Goal: Transaction & Acquisition: Purchase product/service

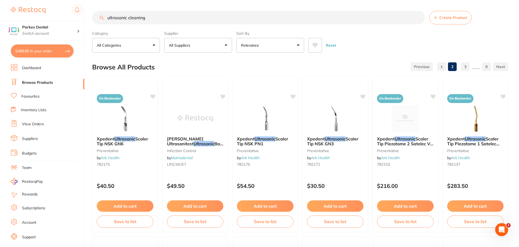
scroll to position [0, 0]
drag, startPoint x: 150, startPoint y: 17, endPoint x: 107, endPoint y: 21, distance: 43.8
click at [107, 21] on input "ultrasonic cleaning" at bounding box center [258, 18] width 333 height 14
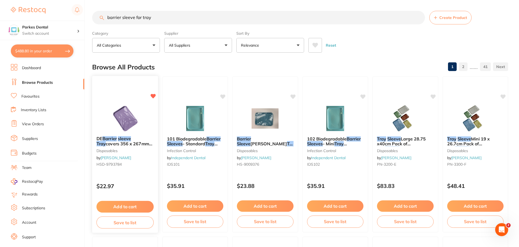
scroll to position [0, 0]
type input "barrier sleeve for tray"
click at [124, 202] on button "Add to cart" at bounding box center [124, 207] width 57 height 12
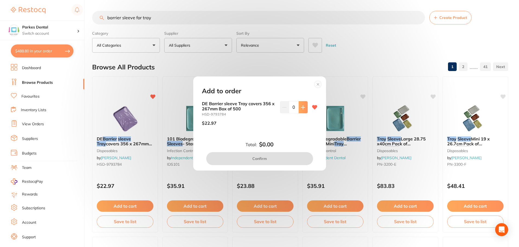
click at [301, 108] on icon at bounding box center [303, 107] width 4 height 4
type input "1"
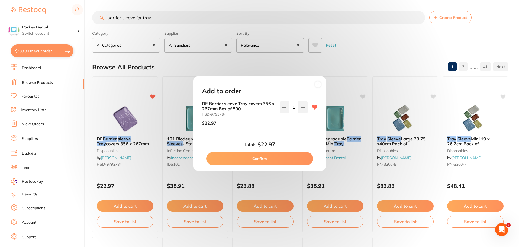
click at [269, 157] on button "Confirm" at bounding box center [259, 158] width 107 height 13
checkbox input "false"
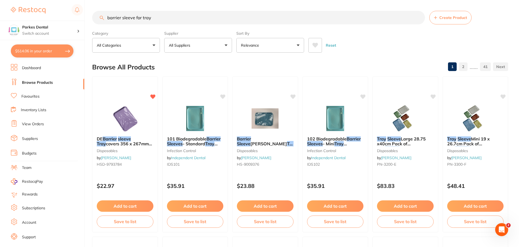
click at [33, 84] on link "Browse Products" at bounding box center [37, 82] width 31 height 5
click at [27, 94] on link "Favourites" at bounding box center [30, 96] width 18 height 5
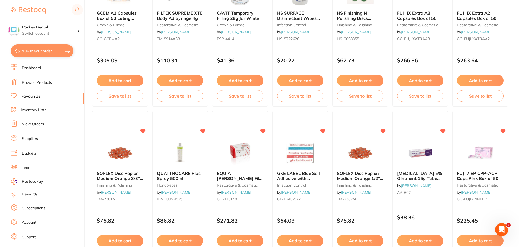
scroll to position [759, 0]
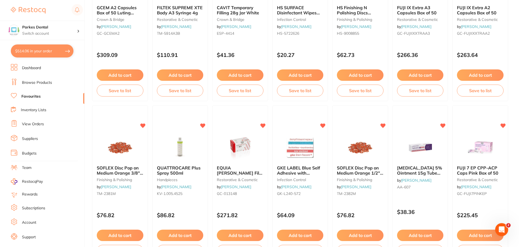
drag, startPoint x: 289, startPoint y: 232, endPoint x: 294, endPoint y: 231, distance: 4.9
click at [289, 232] on button "Add to cart" at bounding box center [300, 235] width 47 height 11
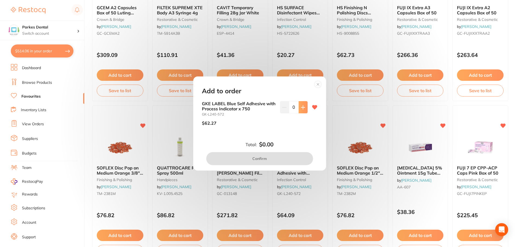
click at [303, 110] on button at bounding box center [303, 107] width 9 height 12
type input "1"
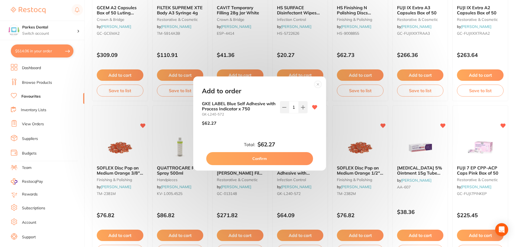
click at [279, 158] on button "Confirm" at bounding box center [259, 158] width 107 height 13
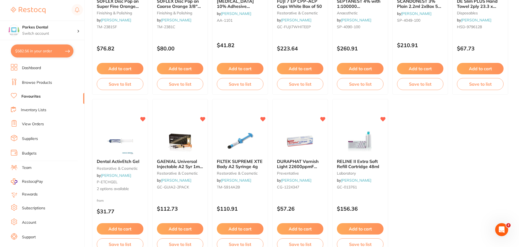
scroll to position [1122, 0]
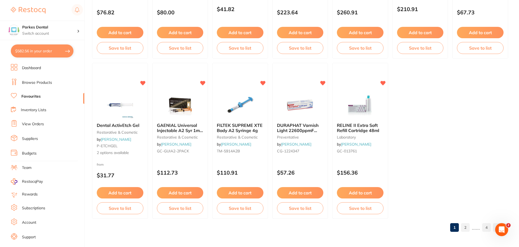
click at [467, 222] on link "2" at bounding box center [465, 227] width 9 height 11
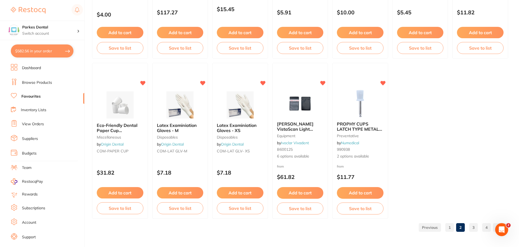
scroll to position [0, 0]
click at [476, 228] on link "3" at bounding box center [473, 227] width 9 height 11
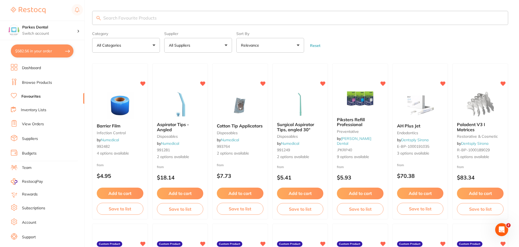
click at [131, 18] on input "search" at bounding box center [300, 18] width 416 height 14
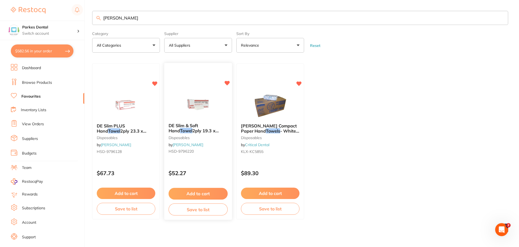
type input "towell"
click at [208, 192] on button "Add to cart" at bounding box center [198, 194] width 59 height 12
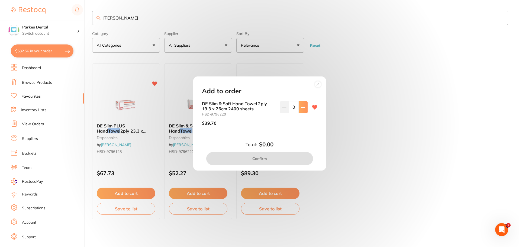
click at [306, 106] on button at bounding box center [303, 107] width 9 height 12
type input "1"
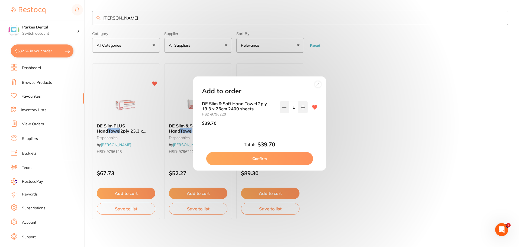
click at [269, 159] on button "Confirm" at bounding box center [259, 158] width 107 height 13
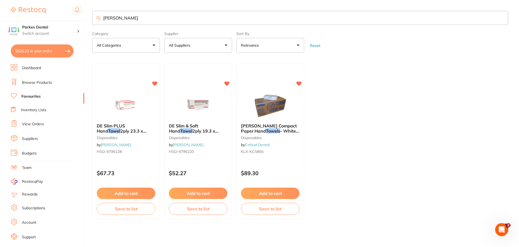
click at [37, 53] on button "$626.23 in your order" at bounding box center [42, 50] width 63 height 13
checkbox input "true"
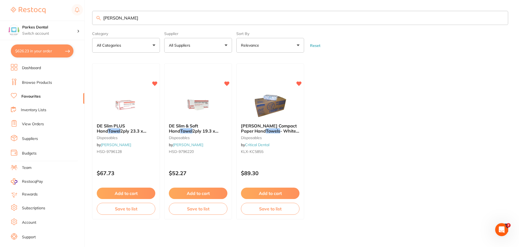
checkbox input "true"
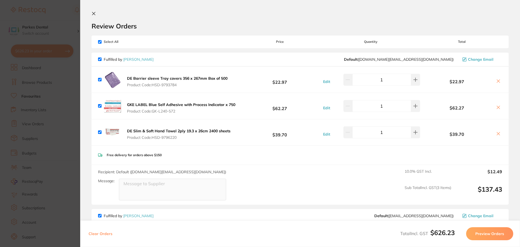
click at [94, 12] on icon at bounding box center [94, 13] width 4 height 4
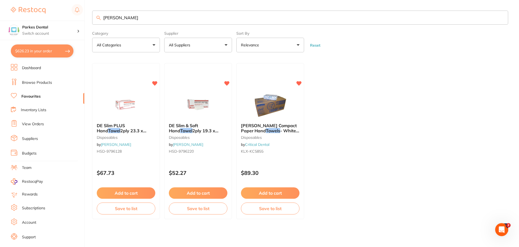
drag, startPoint x: 130, startPoint y: 19, endPoint x: 103, endPoint y: 17, distance: 26.3
click at [103, 17] on input "towell" at bounding box center [300, 18] width 416 height 14
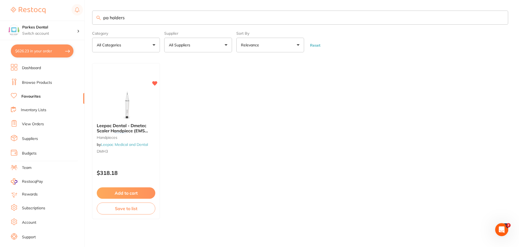
scroll to position [0, 0]
drag, startPoint x: 141, startPoint y: 22, endPoint x: 99, endPoint y: 27, distance: 42.3
click at [100, 27] on section "pa holders Category All Categories All Categories handpieces Clear Category fal…" at bounding box center [300, 32] width 416 height 42
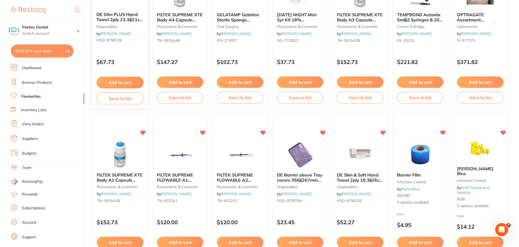
scroll to position [163, 0]
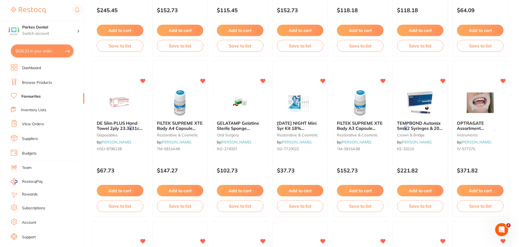
click at [24, 95] on link "Favourites" at bounding box center [30, 96] width 19 height 5
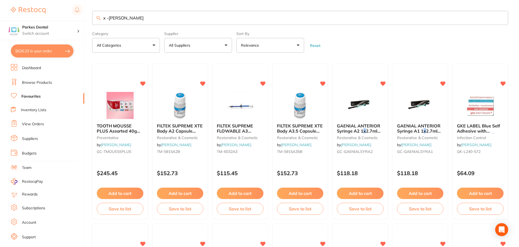
click at [133, 18] on input "x -ray holder" at bounding box center [300, 18] width 416 height 14
type input "x"
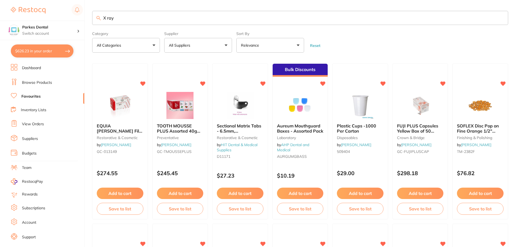
type input "X ray"
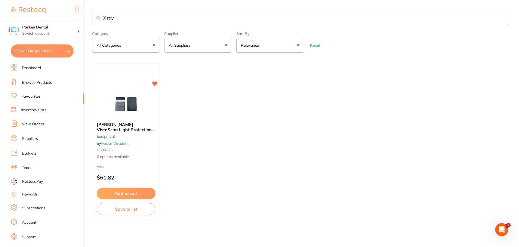
scroll to position [0, 0]
drag, startPoint x: 116, startPoint y: 16, endPoint x: 89, endPoint y: 21, distance: 27.8
click at [89, 21] on div "$626.23 Parkes Dental Switch account Parkes Dental United Pty Ltd Parkes Dental…" at bounding box center [259, 123] width 519 height 247
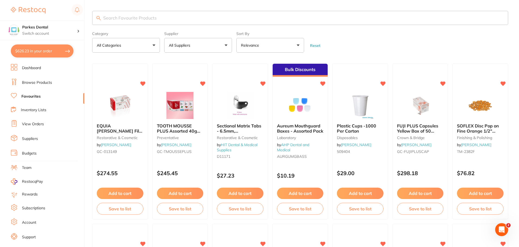
scroll to position [0, 0]
click at [116, 42] on button "All Categories" at bounding box center [126, 45] width 68 height 15
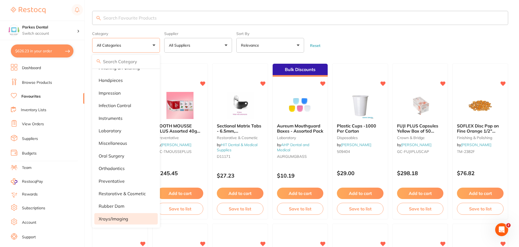
click at [118, 220] on li "xrays/imaging" at bounding box center [125, 218] width 63 height 11
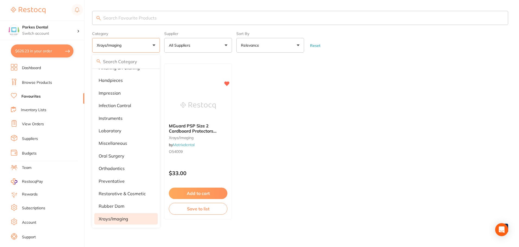
click at [375, 83] on ul "Leepac Dental - Phosphor Plates Cardboard Cover - High Quality Dental Product x…" at bounding box center [300, 141] width 416 height 156
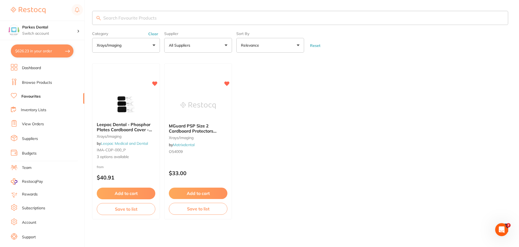
click at [35, 83] on link "Browse Products" at bounding box center [37, 82] width 30 height 5
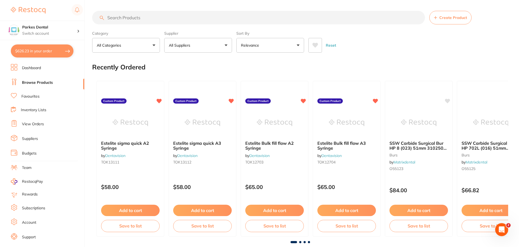
click at [132, 46] on button "All Categories" at bounding box center [126, 45] width 68 height 15
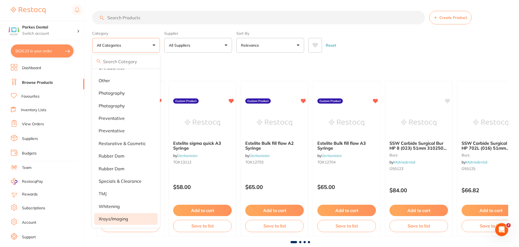
click at [114, 217] on p "xrays/imaging" at bounding box center [114, 218] width 30 height 5
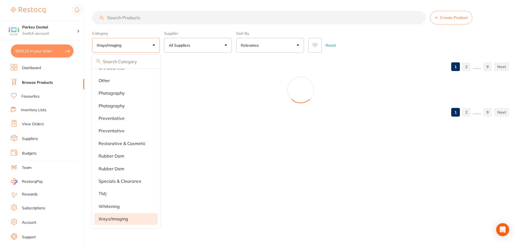
click at [388, 27] on section "Create Product Category xrays/imaging All Categories 3D Printing anaesthetic ar…" at bounding box center [300, 32] width 417 height 42
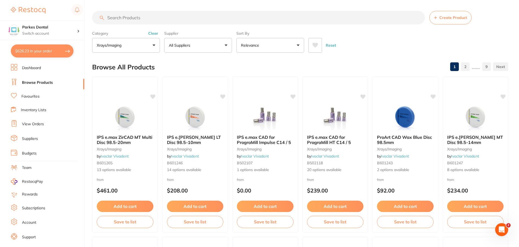
click at [196, 44] on button "All Suppliers" at bounding box center [198, 45] width 68 height 15
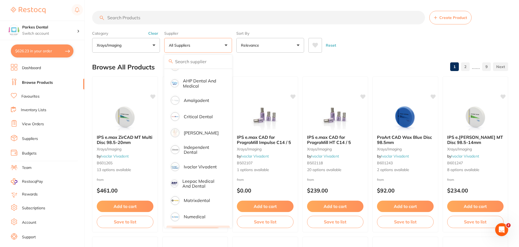
scroll to position [78, 0]
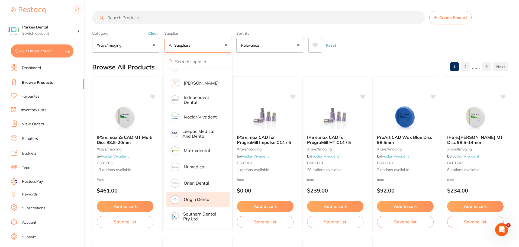
click at [194, 199] on p "Origin Dental" at bounding box center [197, 199] width 27 height 5
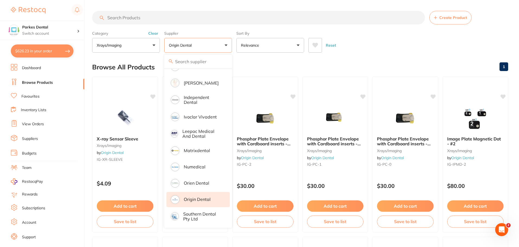
scroll to position [74, 0]
click at [394, 40] on div "Reset" at bounding box center [405, 43] width 195 height 19
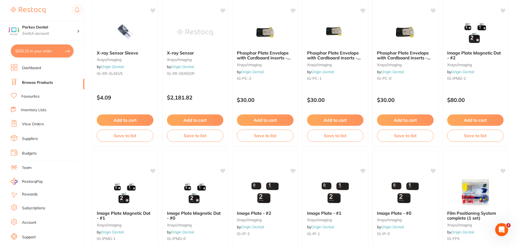
scroll to position [60, 0]
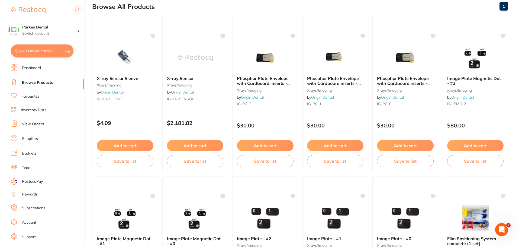
click at [35, 126] on link "View Orders" at bounding box center [33, 123] width 22 height 5
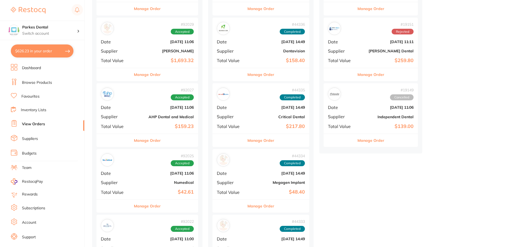
scroll to position [298, 0]
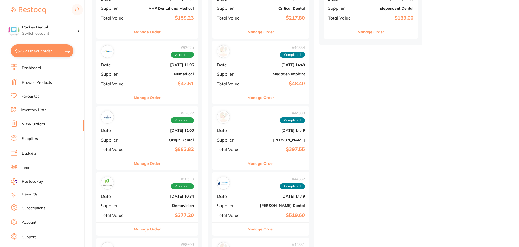
click at [122, 146] on div "# 92022 Accepted Date Sept 1 2025, 11:00 Supplier Origin Dental Total Value $99…" at bounding box center [147, 131] width 102 height 50
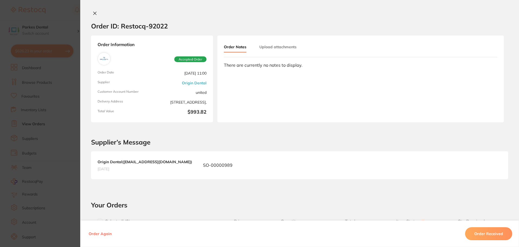
scroll to position [136, 0]
click at [93, 14] on icon at bounding box center [95, 13] width 4 height 4
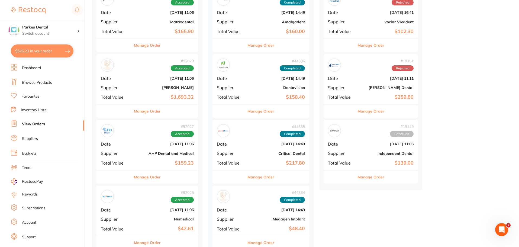
scroll to position [163, 0]
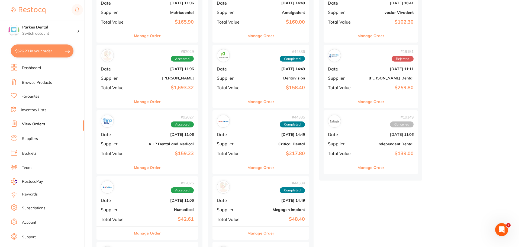
click at [122, 135] on span "Date" at bounding box center [116, 134] width 30 height 5
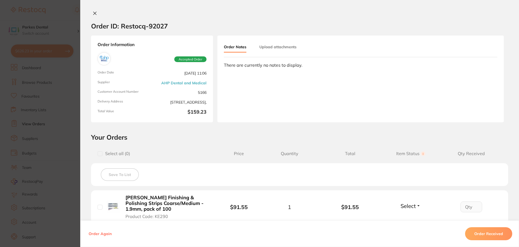
scroll to position [81, 0]
click at [91, 11] on div "Order ID: Restocq- 92027 Order Information Accepted Order Order Date Sept 1 202…" at bounding box center [299, 123] width 439 height 247
click at [93, 18] on div "Order ID: Restocq- 92027" at bounding box center [129, 26] width 77 height 19
click at [96, 14] on button at bounding box center [95, 14] width 8 height 6
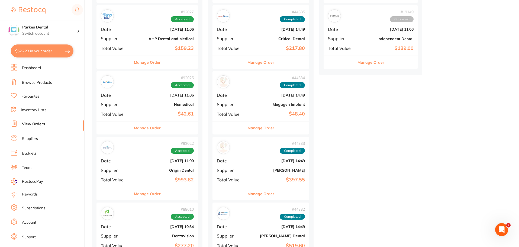
scroll to position [271, 0]
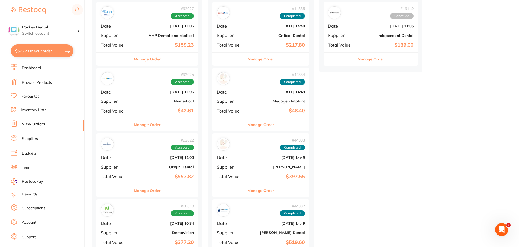
click at [114, 108] on div "# 92025 Accepted Date Sept 1 2025, 11:06 Supplier Numedical Total Value $42.61" at bounding box center [147, 93] width 102 height 50
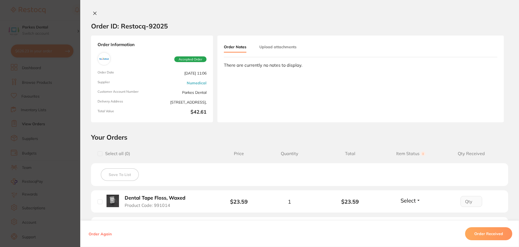
scroll to position [163, 0]
click at [93, 12] on icon at bounding box center [95, 13] width 4 height 4
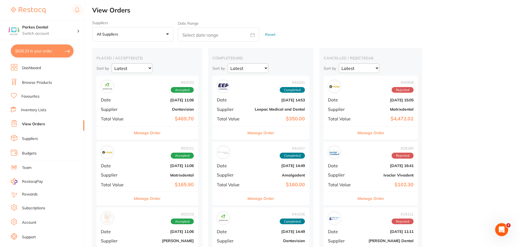
click at [142, 164] on b "Sept 1 2025, 11:06" at bounding box center [164, 165] width 59 height 4
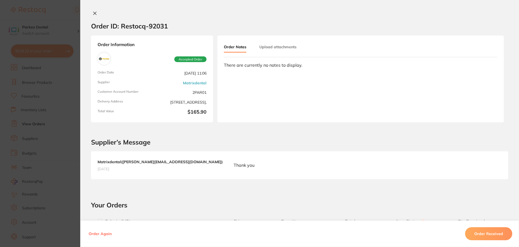
click at [93, 14] on icon at bounding box center [95, 13] width 4 height 4
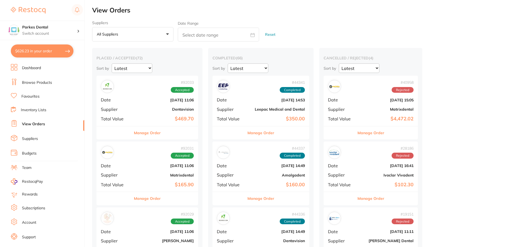
click at [129, 118] on span "Total Value" at bounding box center [116, 118] width 30 height 5
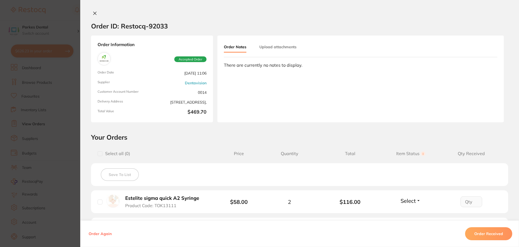
click at [94, 13] on icon at bounding box center [95, 13] width 4 height 4
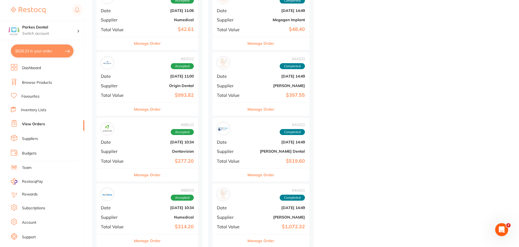
click at [139, 91] on div "# 92022 Accepted Date Sept 1 2025, 11:00 Supplier Origin Dental Total Value $99…" at bounding box center [147, 77] width 102 height 50
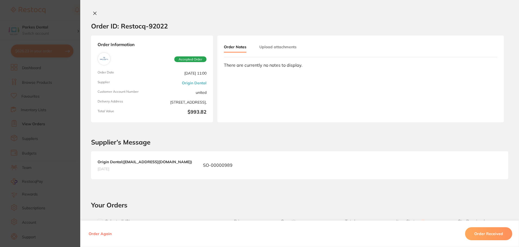
click at [94, 13] on icon at bounding box center [95, 13] width 3 height 3
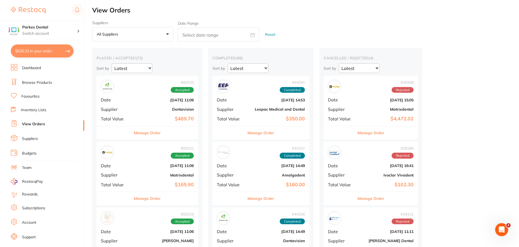
click at [37, 81] on link "Browse Products" at bounding box center [37, 82] width 30 height 5
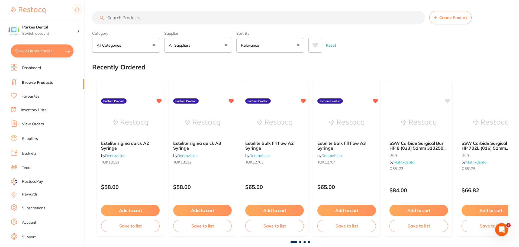
click at [121, 49] on button "All Categories" at bounding box center [126, 45] width 68 height 15
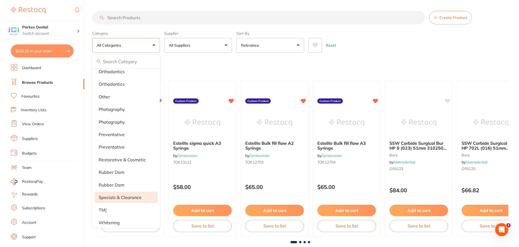
scroll to position [451, 0]
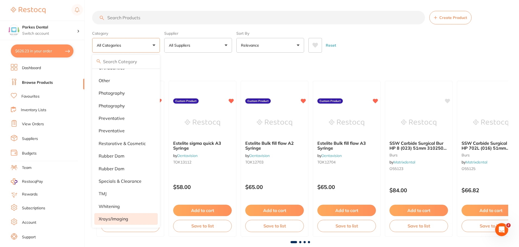
click at [110, 218] on p "xrays/imaging" at bounding box center [114, 218] width 30 height 5
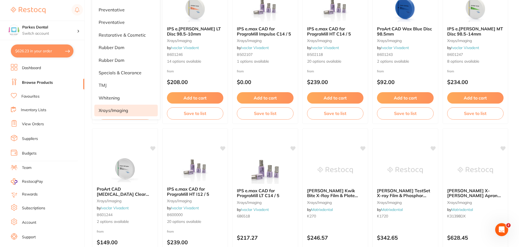
scroll to position [0, 0]
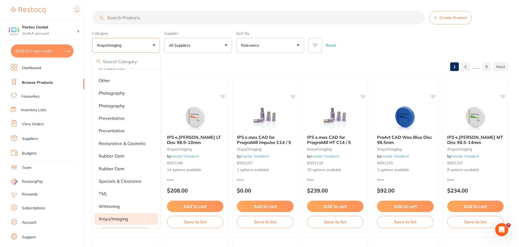
click at [207, 69] on div "Browse All Products 1 2 ...... 9" at bounding box center [300, 67] width 416 height 18
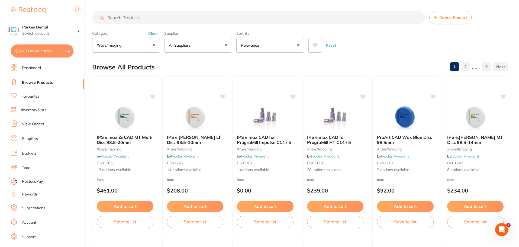
scroll to position [451, 0]
click at [35, 81] on link "Browse Products" at bounding box center [37, 82] width 31 height 5
click at [38, 95] on link "Favourites" at bounding box center [30, 96] width 18 height 5
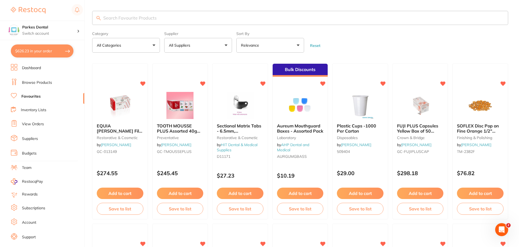
click at [130, 18] on input "search" at bounding box center [300, 18] width 416 height 14
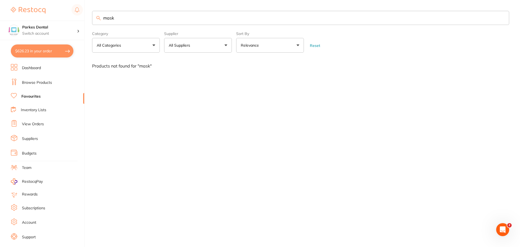
type input "mask"
click at [29, 82] on link "Browse Products" at bounding box center [37, 82] width 30 height 5
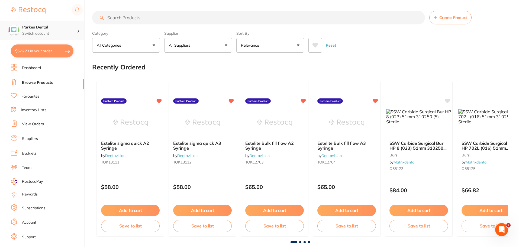
click at [50, 34] on p "Switch account" at bounding box center [49, 33] width 55 height 5
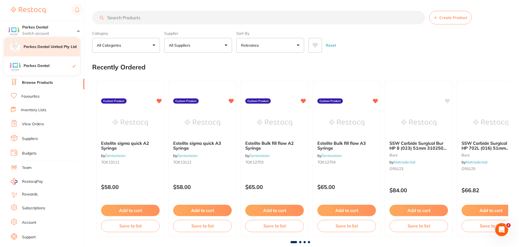
click at [45, 50] on div "Parkes Dental United Pty Ltd" at bounding box center [42, 46] width 76 height 19
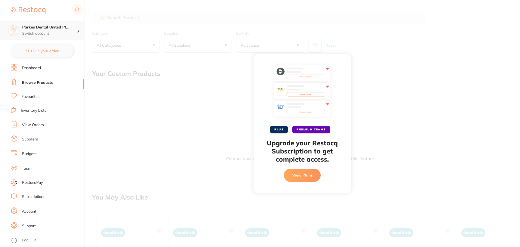
click at [69, 26] on h4 "Parkes Dental United Pt..." at bounding box center [49, 27] width 55 height 5
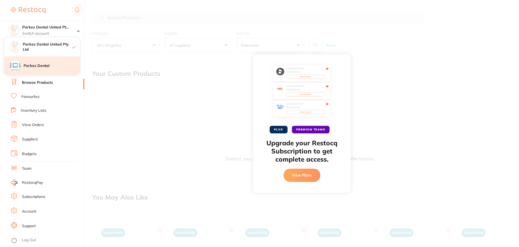
click at [40, 68] on h4 "Parkes Dental" at bounding box center [52, 65] width 56 height 5
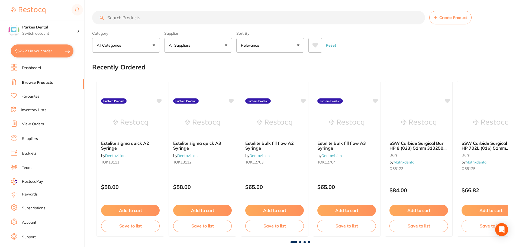
checkbox input "false"
click at [124, 18] on input "search" at bounding box center [258, 18] width 333 height 14
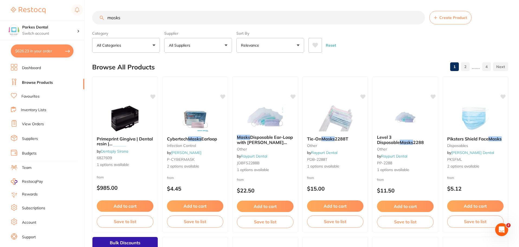
type input "masks"
click at [202, 49] on button "All Suppliers" at bounding box center [198, 45] width 68 height 15
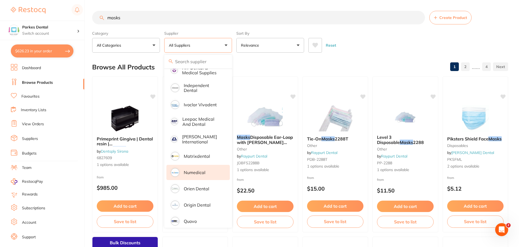
scroll to position [244, 0]
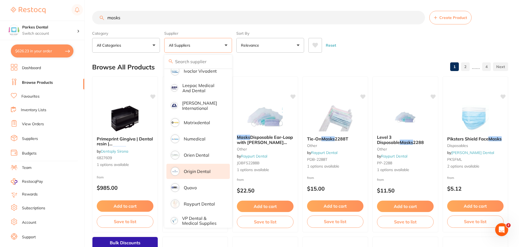
click at [194, 169] on p "Origin Dental" at bounding box center [197, 171] width 27 height 5
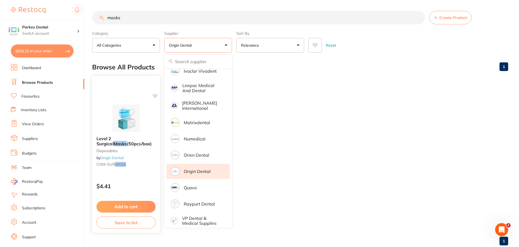
scroll to position [0, 0]
click at [137, 202] on button "Add to cart" at bounding box center [125, 207] width 59 height 12
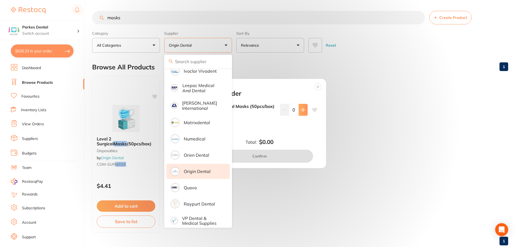
click at [302, 111] on icon at bounding box center [303, 110] width 4 height 4
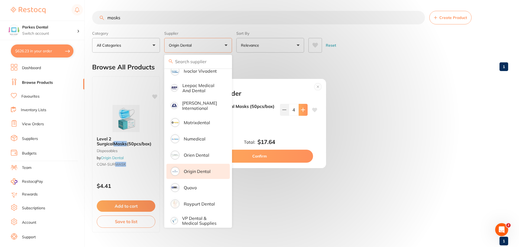
click at [302, 111] on icon at bounding box center [303, 110] width 4 height 4
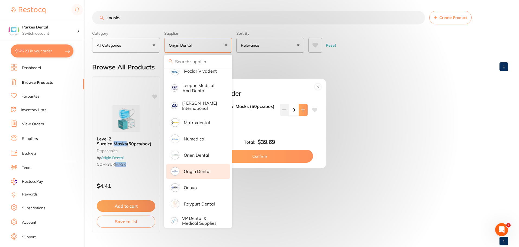
click at [302, 111] on icon at bounding box center [303, 110] width 4 height 4
type input "12"
click at [279, 154] on button "Confirm" at bounding box center [259, 156] width 107 height 13
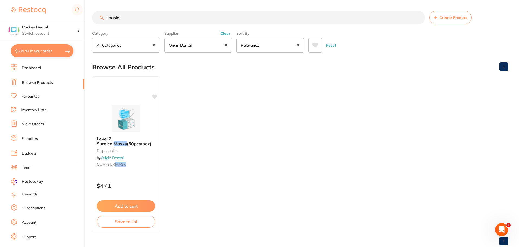
click at [134, 17] on input "masks" at bounding box center [258, 18] width 333 height 14
type input "m"
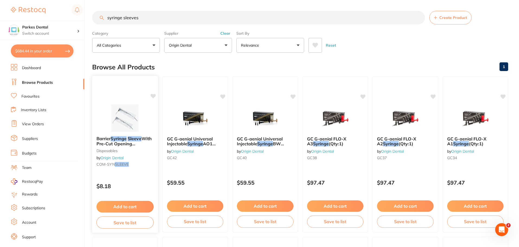
type input "syringe sleeves"
click at [134, 204] on button "Add to cart" at bounding box center [124, 207] width 57 height 12
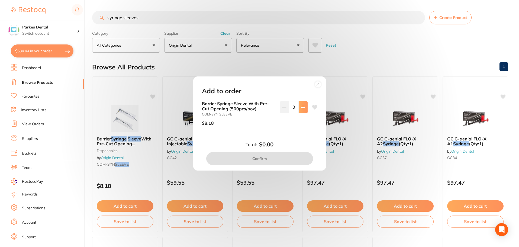
click at [301, 107] on icon at bounding box center [303, 107] width 4 height 4
type input "2"
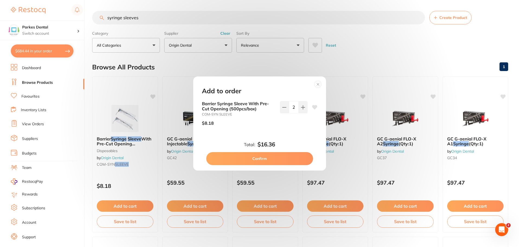
click at [279, 155] on button "Confirm" at bounding box center [259, 158] width 107 height 13
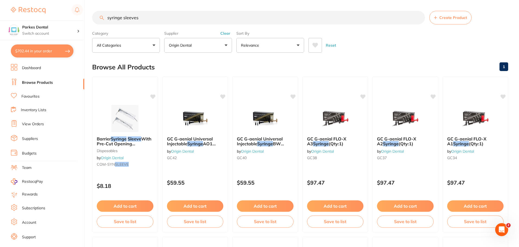
drag, startPoint x: 156, startPoint y: 17, endPoint x: 109, endPoint y: 20, distance: 47.3
click at [109, 20] on input "syringe sleeves" at bounding box center [258, 18] width 333 height 14
type input "s"
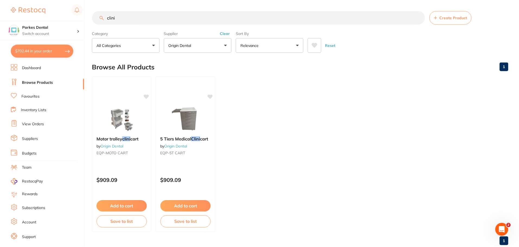
scroll to position [162, 0]
click at [172, 46] on p "Origin Dental" at bounding box center [181, 45] width 25 height 5
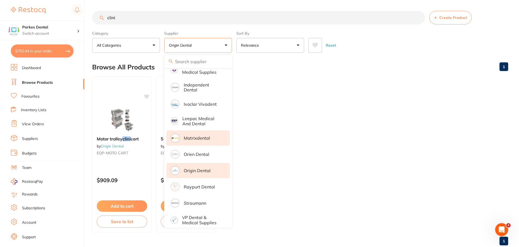
scroll to position [0, 0]
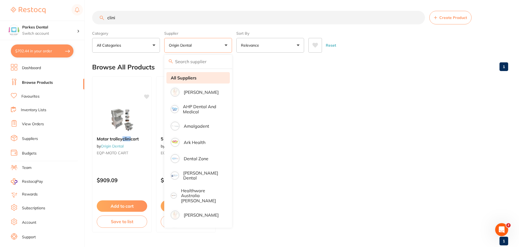
click at [190, 78] on strong "All Suppliers" at bounding box center [184, 77] width 26 height 5
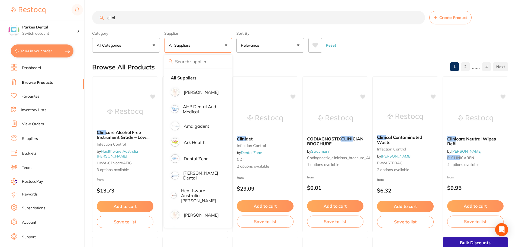
click at [404, 39] on div "Reset" at bounding box center [405, 43] width 195 height 19
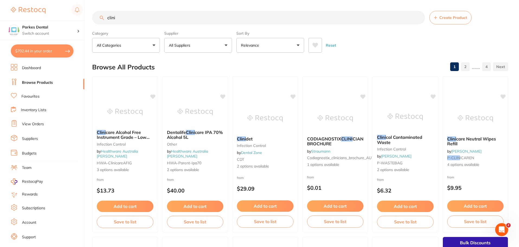
click at [121, 15] on input "clini" at bounding box center [258, 18] width 333 height 14
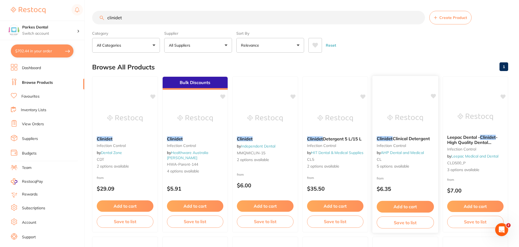
type input "clinidet"
click at [409, 137] on span "Clinical Detergent" at bounding box center [411, 138] width 37 height 5
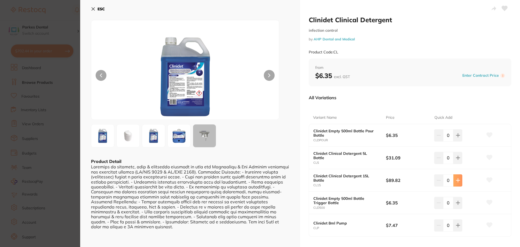
click at [459, 180] on icon at bounding box center [458, 181] width 4 height 4
type input "1"
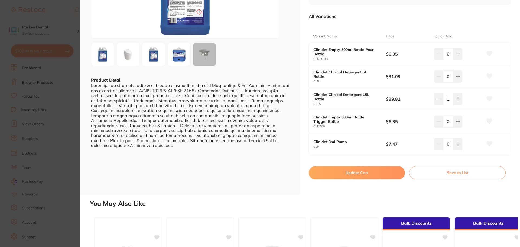
click at [367, 176] on button "Update Cart" at bounding box center [357, 172] width 96 height 13
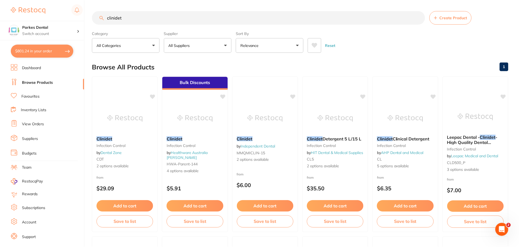
scroll to position [0, 0]
click at [131, 19] on input "clinidet" at bounding box center [258, 18] width 333 height 14
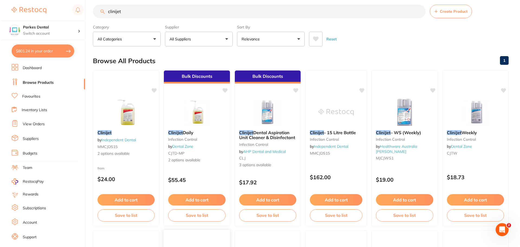
scroll to position [0, 0]
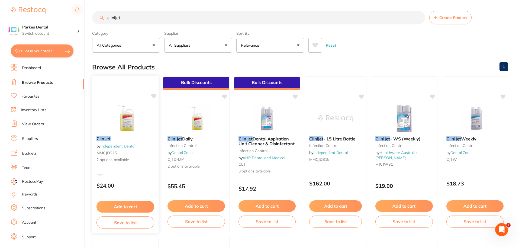
type input "clinijet"
click at [113, 160] on span "2 options available" at bounding box center [125, 159] width 58 height 5
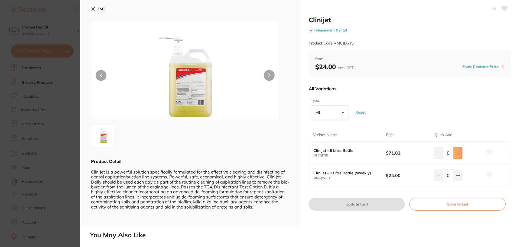
click at [456, 152] on icon at bounding box center [458, 153] width 4 height 4
type input "1"
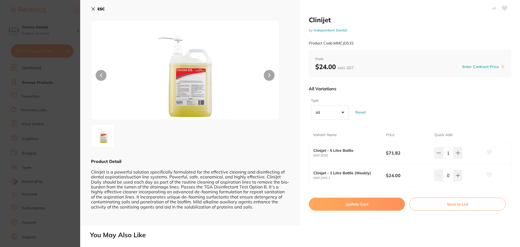
click at [367, 201] on button "Update Cart" at bounding box center [357, 204] width 96 height 13
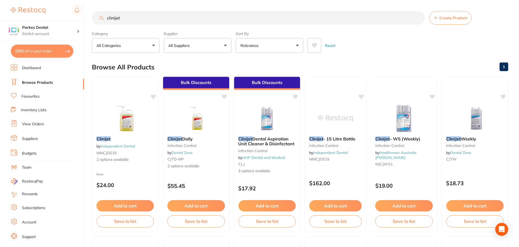
scroll to position [0, 0]
click at [50, 52] on button "$880.24 in your order" at bounding box center [42, 50] width 63 height 13
checkbox input "true"
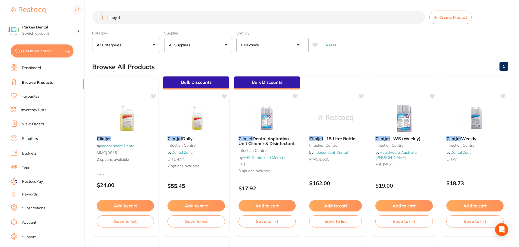
checkbox input "true"
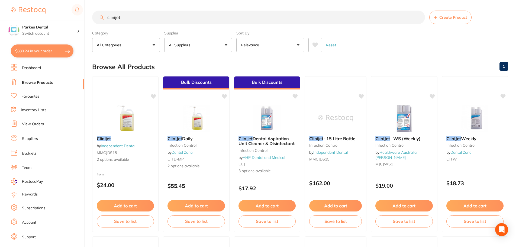
checkbox input "true"
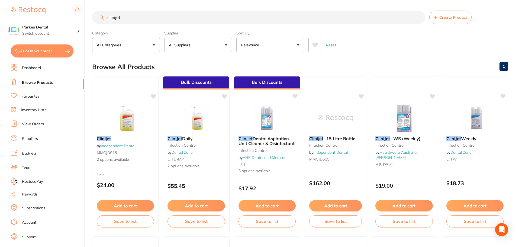
checkbox input "true"
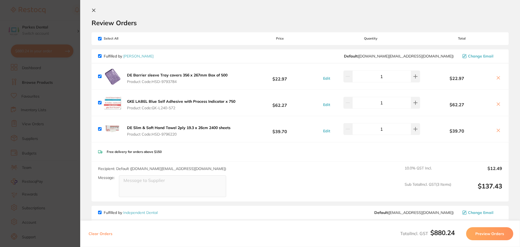
scroll to position [0, 0]
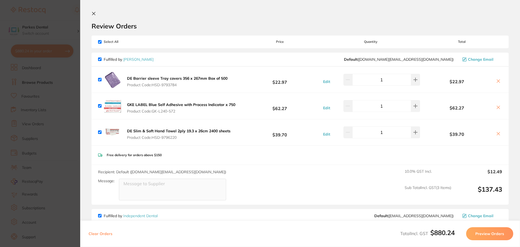
click at [94, 13] on icon at bounding box center [93, 13] width 3 height 3
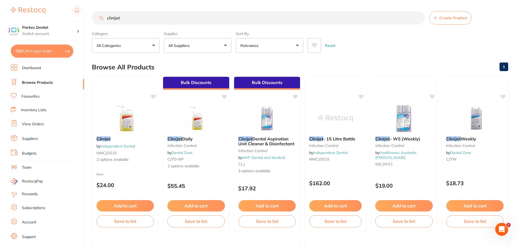
scroll to position [0, 0]
click at [420, 17] on input "clinijet" at bounding box center [258, 18] width 333 height 14
click at [417, 17] on input "clinijet" at bounding box center [258, 18] width 333 height 14
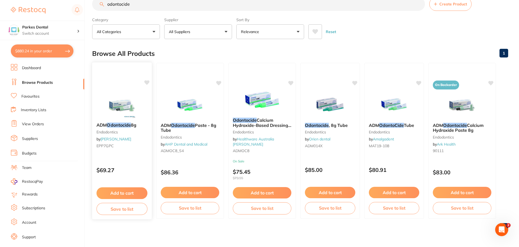
scroll to position [0, 0]
type input "odontocide"
click at [124, 191] on button "Add to cart" at bounding box center [121, 193] width 51 height 12
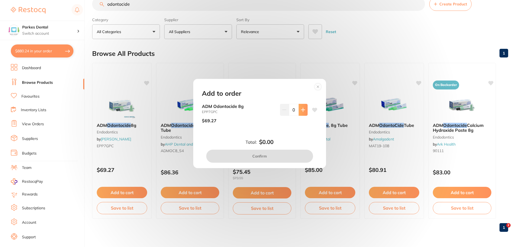
click at [301, 110] on icon at bounding box center [303, 110] width 4 height 4
type input "1"
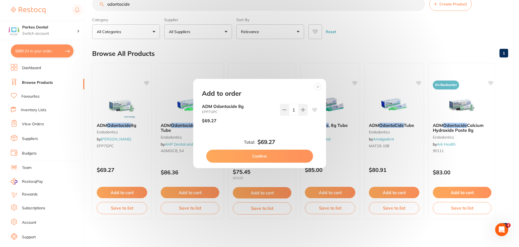
click at [264, 156] on button "Confirm" at bounding box center [259, 156] width 107 height 13
checkbox input "false"
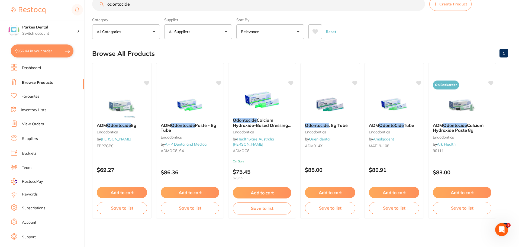
drag, startPoint x: 144, startPoint y: 3, endPoint x: 102, endPoint y: 7, distance: 41.6
click at [102, 7] on input "odontocide" at bounding box center [258, 4] width 333 height 14
click at [26, 97] on link "Favourites" at bounding box center [30, 96] width 18 height 5
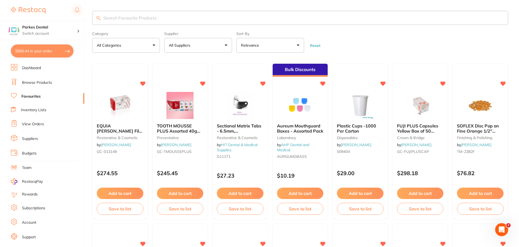
click at [128, 13] on input "search" at bounding box center [300, 18] width 416 height 14
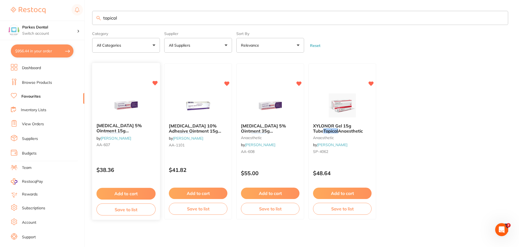
type input "topical"
click at [135, 190] on button "Add to cart" at bounding box center [125, 194] width 59 height 12
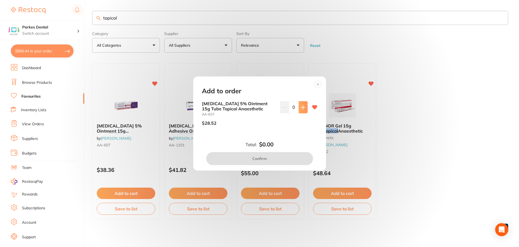
click at [301, 108] on icon at bounding box center [303, 107] width 4 height 4
type input "2"
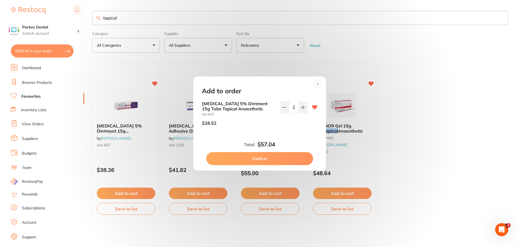
click at [251, 159] on button "Confirm" at bounding box center [259, 158] width 107 height 13
checkbox input "false"
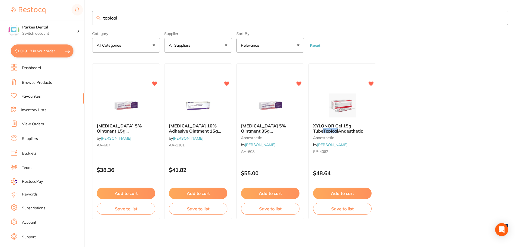
click at [46, 50] on button "$1,019.18 in your order" at bounding box center [42, 50] width 63 height 13
checkbox input "true"
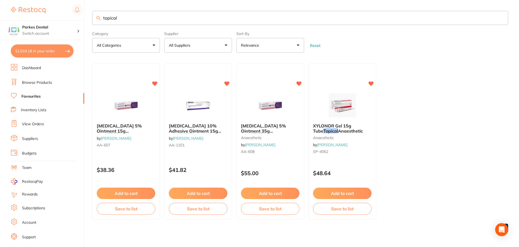
checkbox input "true"
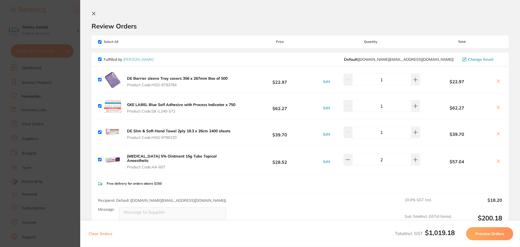
click at [93, 14] on icon at bounding box center [93, 13] width 3 height 3
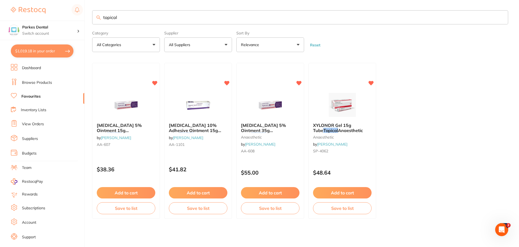
click at [39, 49] on button "$1,019.18 in your order" at bounding box center [42, 50] width 63 height 13
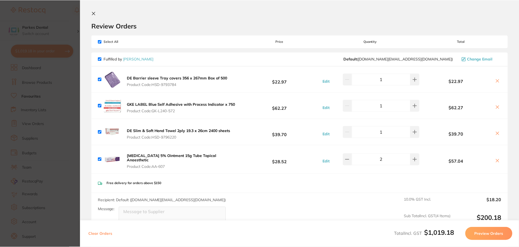
scroll to position [0, 0]
click at [95, 11] on icon at bounding box center [94, 13] width 4 height 4
